Goal: Task Accomplishment & Management: Complete application form

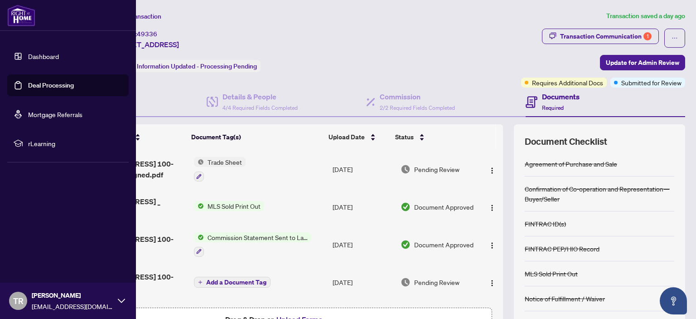
click at [59, 54] on link "Dashboard" at bounding box center [43, 56] width 31 height 8
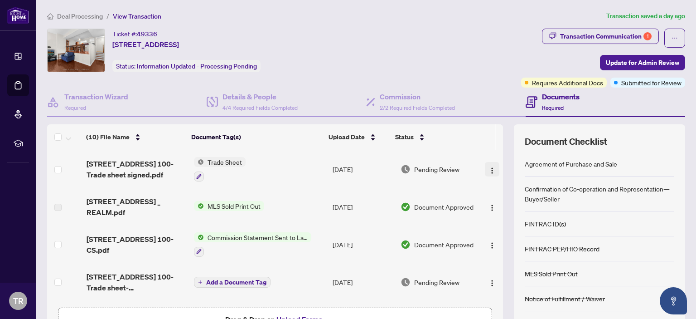
click at [489, 165] on span "button" at bounding box center [492, 169] width 7 height 10
click at [651, 58] on span "Update for Admin Review" at bounding box center [642, 62] width 73 height 15
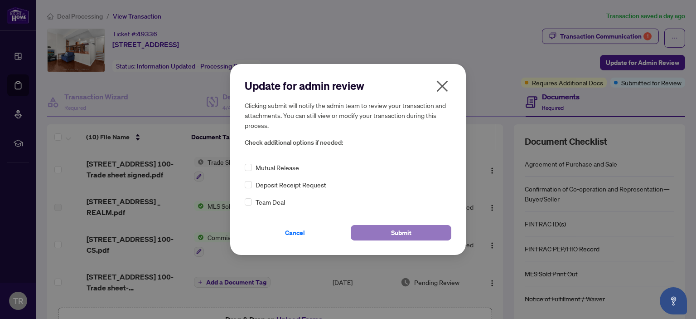
click at [406, 237] on span "Submit" at bounding box center [401, 232] width 20 height 15
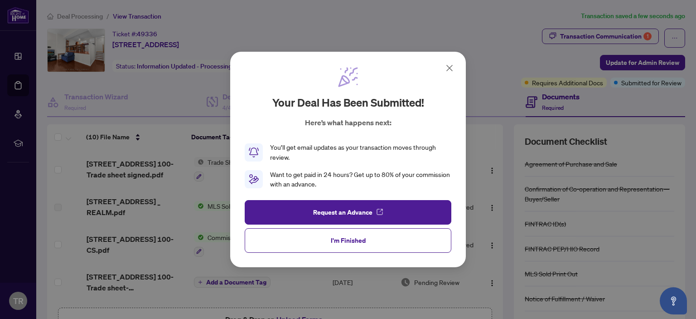
click at [406, 237] on button "I'm Finished" at bounding box center [348, 240] width 207 height 24
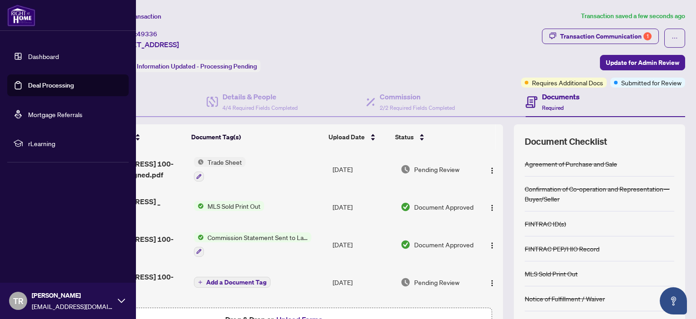
click at [49, 60] on link "Dashboard" at bounding box center [43, 56] width 31 height 8
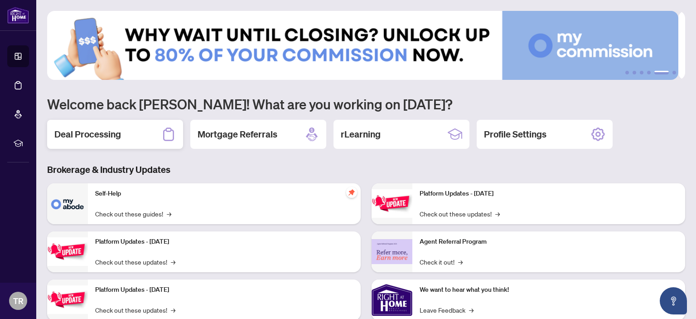
click at [80, 126] on div "Deal Processing" at bounding box center [115, 134] width 136 height 29
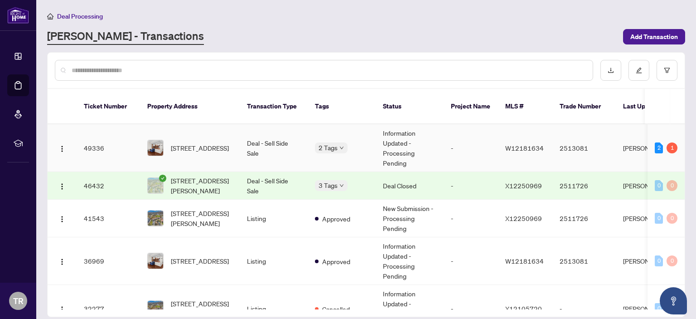
click at [668, 142] on div "1" at bounding box center [672, 147] width 11 height 11
click at [217, 143] on span "[STREET_ADDRESS]" at bounding box center [200, 148] width 58 height 10
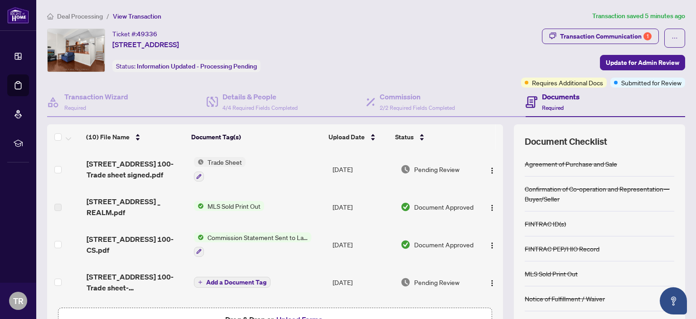
scroll to position [51, 0]
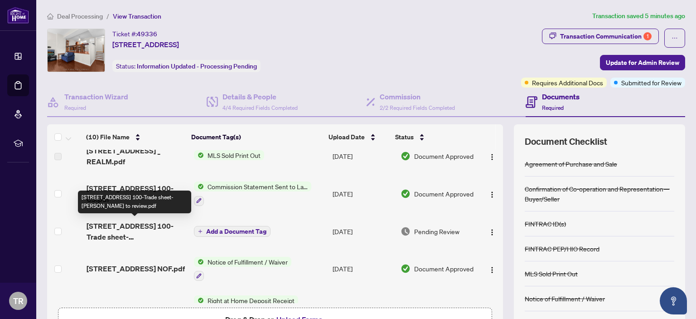
click at [116, 228] on span "[STREET_ADDRESS] 100-Trade sheet-[PERSON_NAME] to review.pdf" at bounding box center [137, 231] width 100 height 22
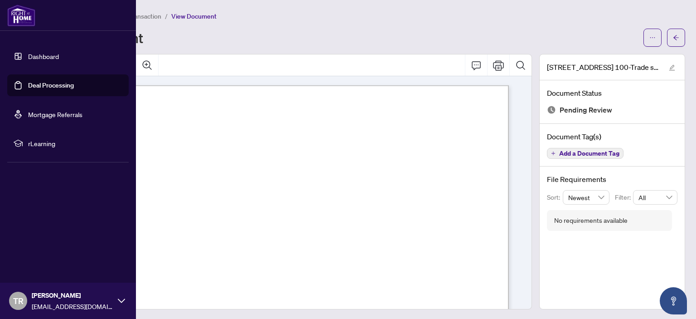
click at [31, 81] on link "Deal Processing" at bounding box center [51, 85] width 46 height 8
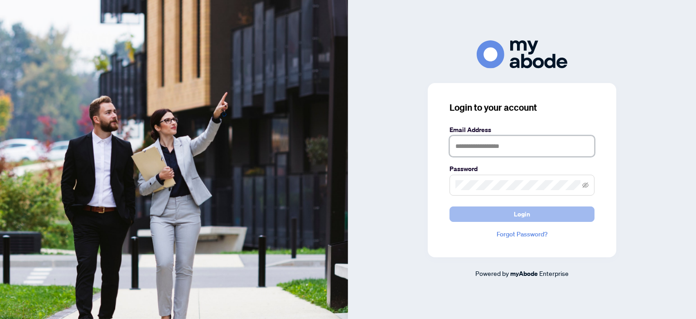
type input "**********"
click at [521, 214] on span "Login" at bounding box center [522, 214] width 16 height 15
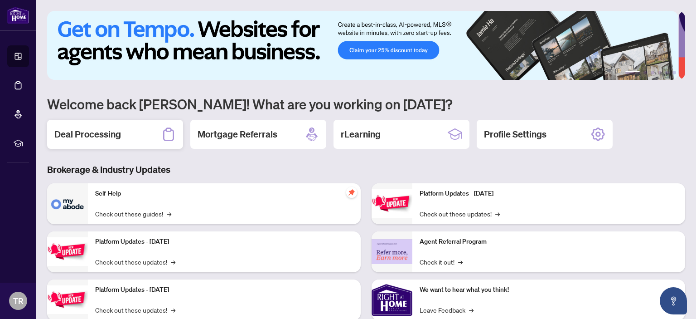
click at [125, 129] on div "Deal Processing" at bounding box center [115, 134] width 136 height 29
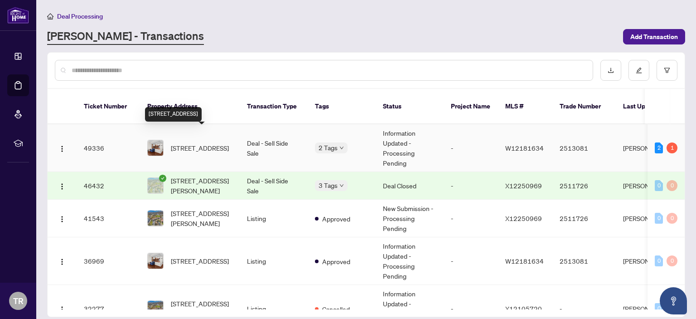
click at [198, 143] on span "[STREET_ADDRESS]" at bounding box center [200, 148] width 58 height 10
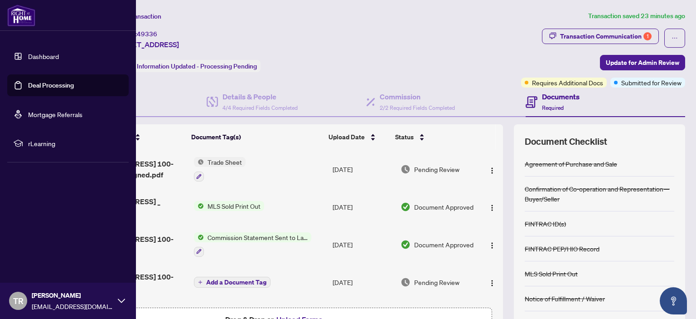
click at [45, 55] on link "Dashboard" at bounding box center [43, 56] width 31 height 8
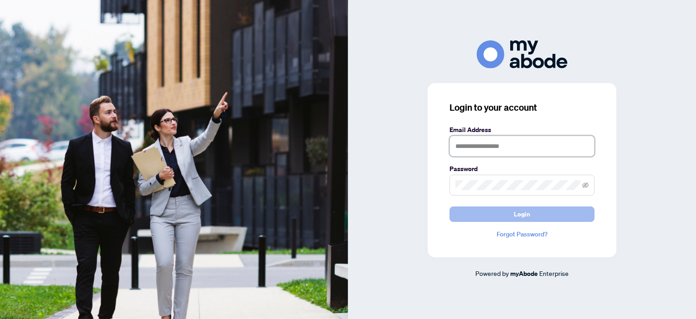
type input "**********"
click at [520, 210] on span "Login" at bounding box center [522, 214] width 16 height 15
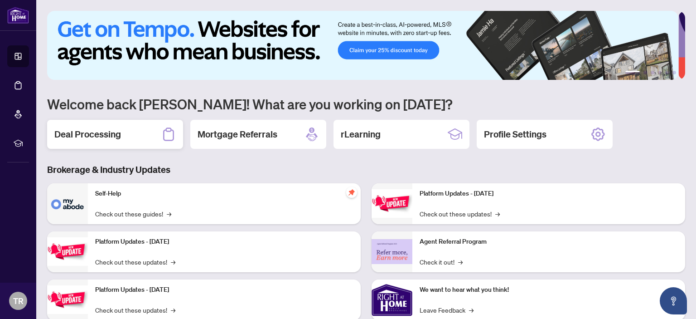
click at [91, 125] on div "Deal Processing" at bounding box center [115, 134] width 136 height 29
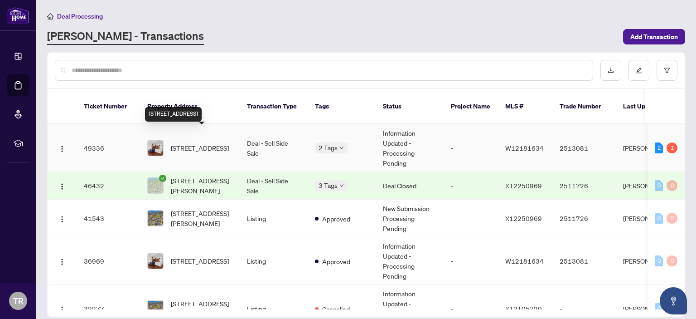
click at [223, 143] on span "[STREET_ADDRESS]" at bounding box center [200, 148] width 58 height 10
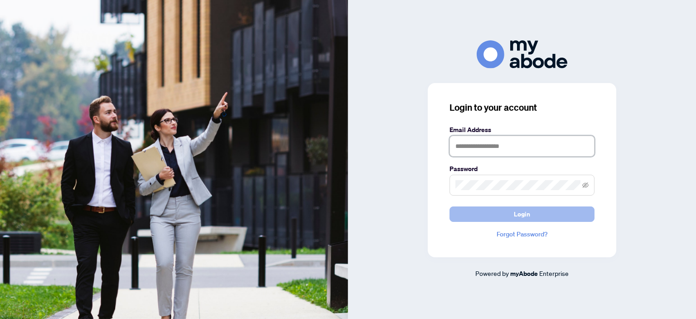
type input "**********"
click at [511, 213] on button "Login" at bounding box center [522, 213] width 145 height 15
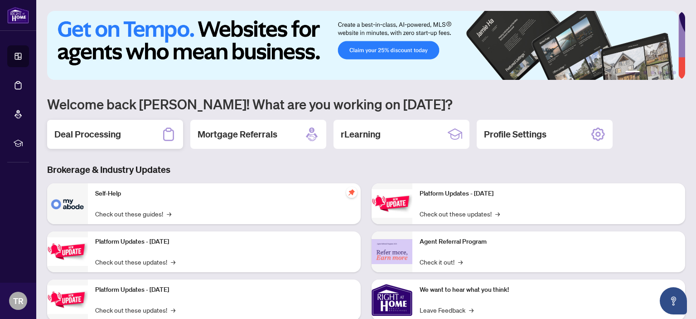
click at [82, 136] on h2 "Deal Processing" at bounding box center [87, 134] width 67 height 13
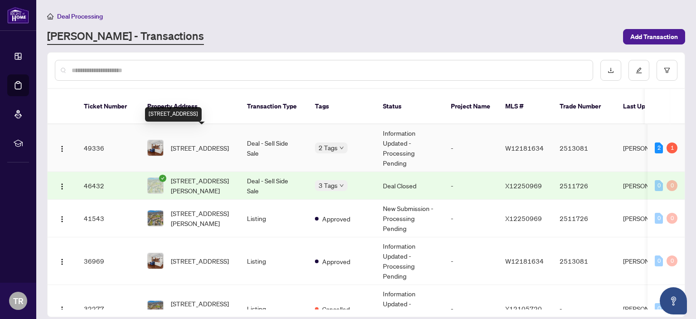
click at [186, 143] on span "[STREET_ADDRESS]" at bounding box center [200, 148] width 58 height 10
